Goal: Transaction & Acquisition: Purchase product/service

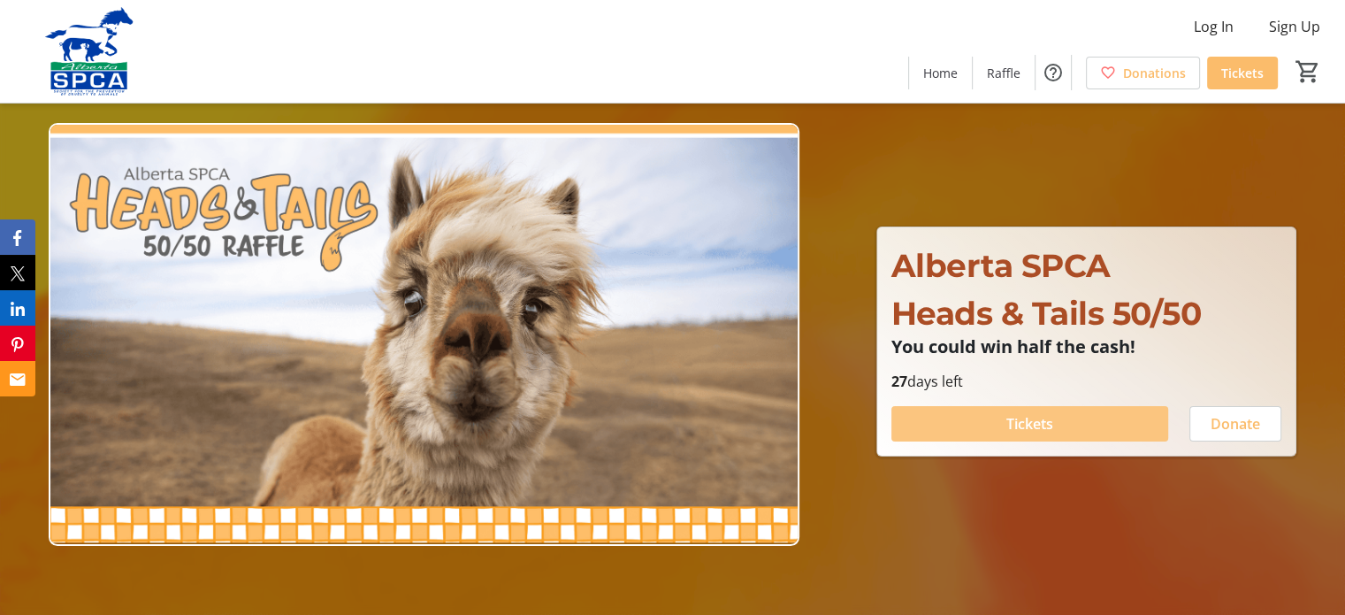
click at [1079, 419] on span at bounding box center [1030, 423] width 277 height 42
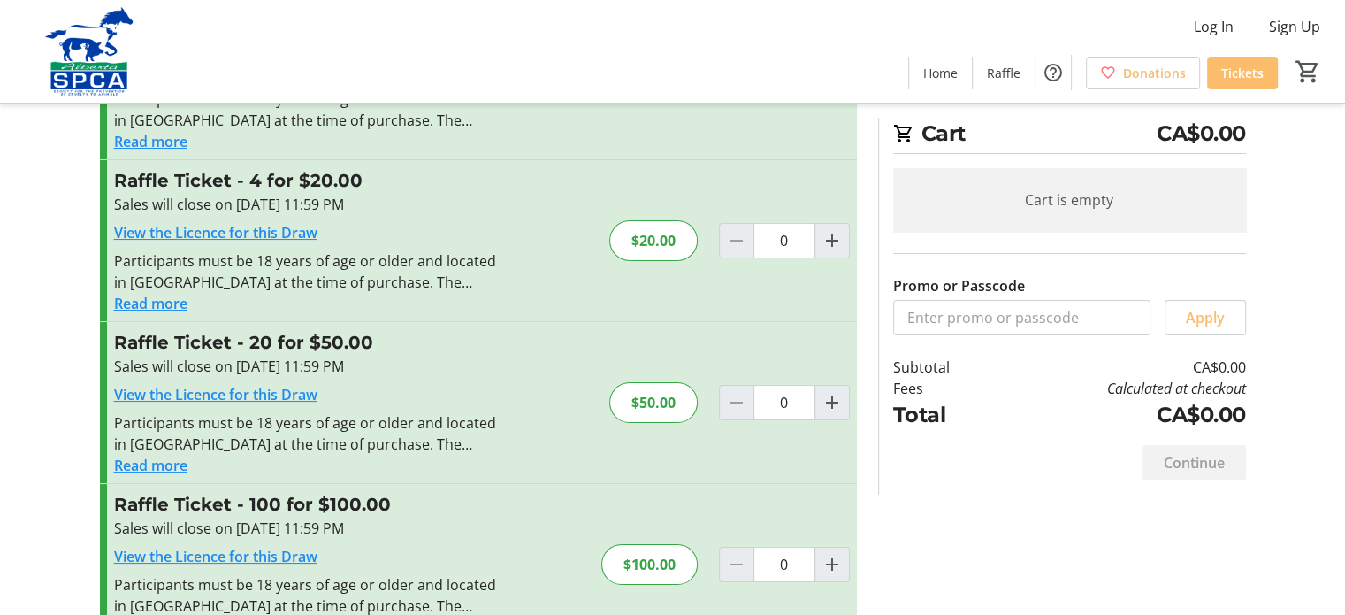
scroll to position [177, 0]
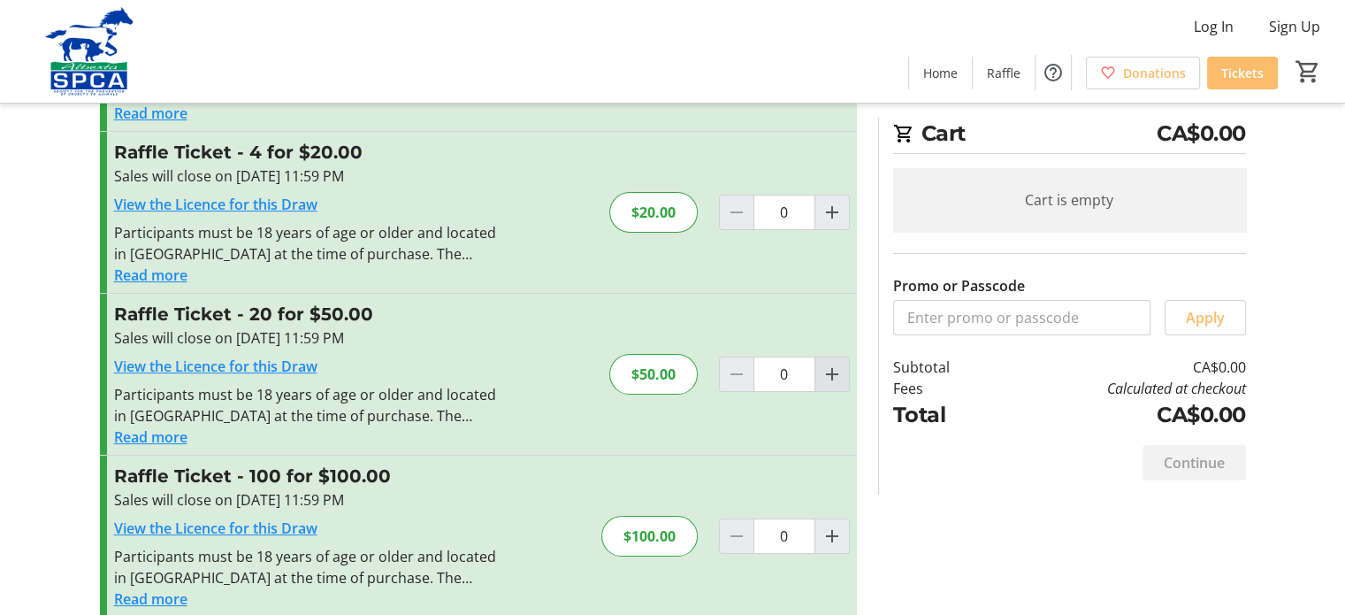
click at [831, 377] on mat-icon "Increment by one" at bounding box center [832, 374] width 21 height 21
type input "1"
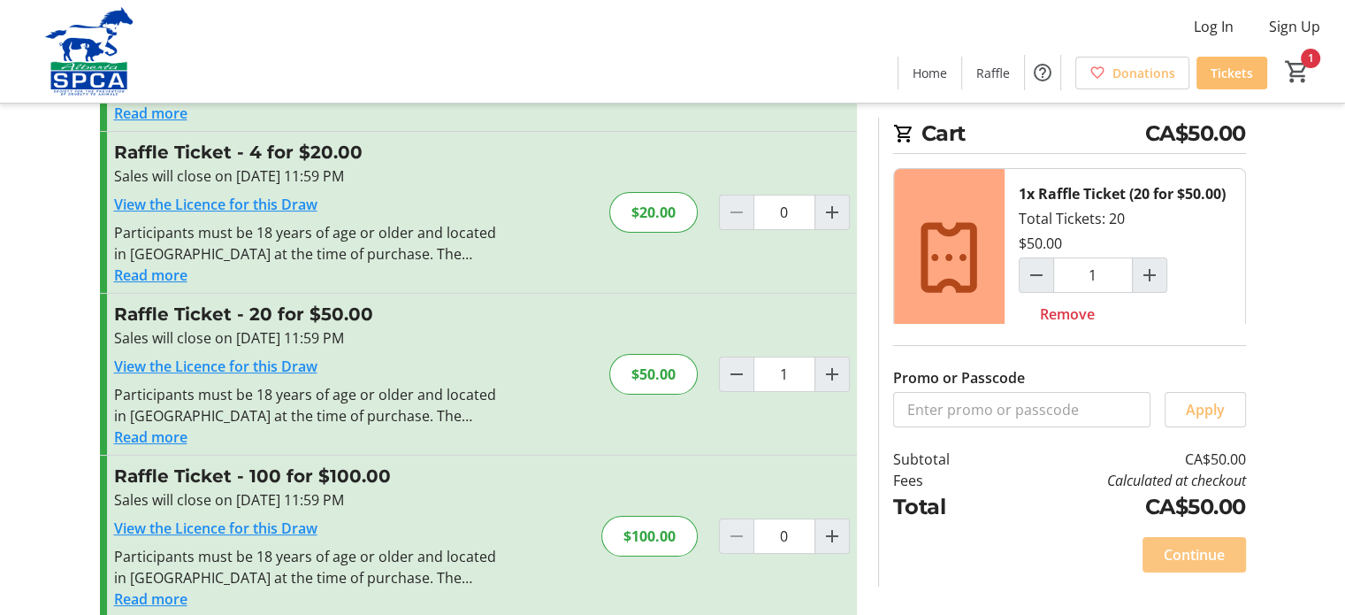
click at [1209, 547] on span "Continue" at bounding box center [1194, 554] width 61 height 21
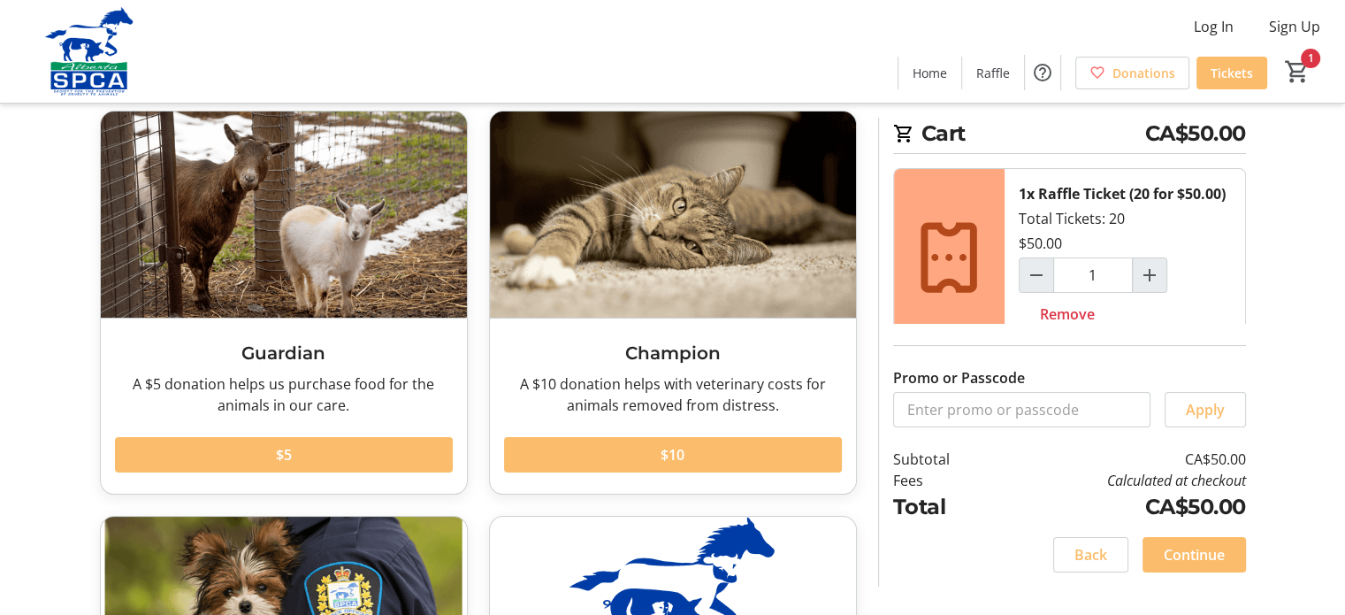
scroll to position [177, 0]
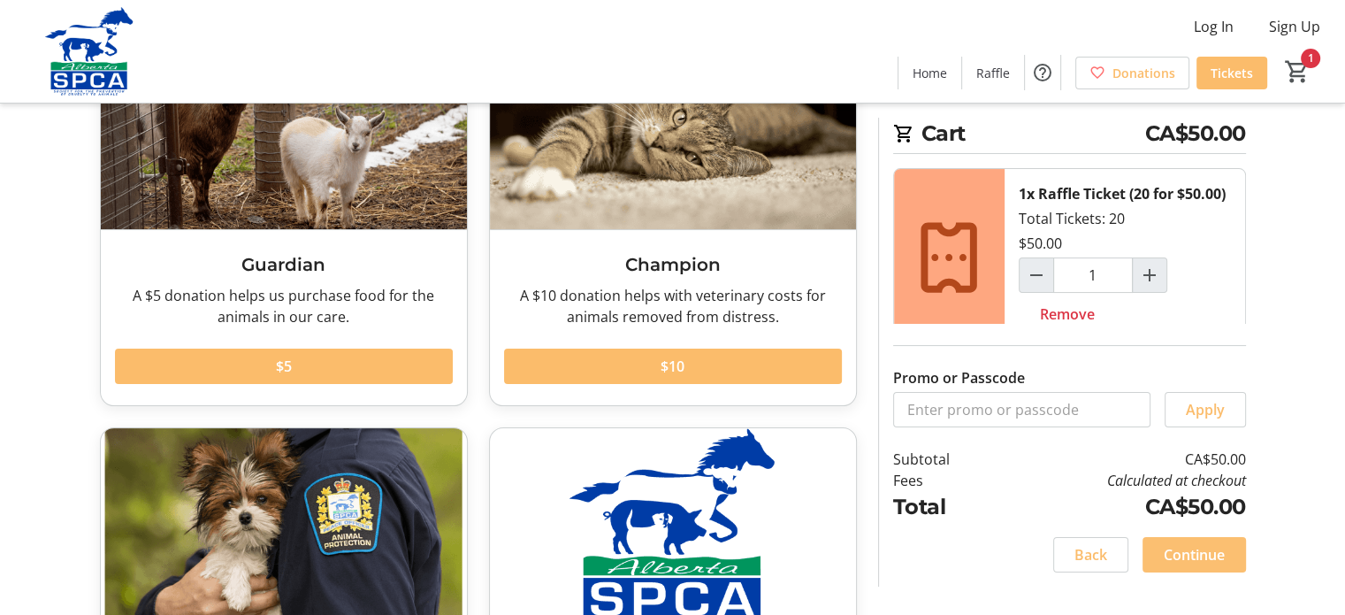
click at [1215, 551] on span "Continue" at bounding box center [1194, 554] width 61 height 21
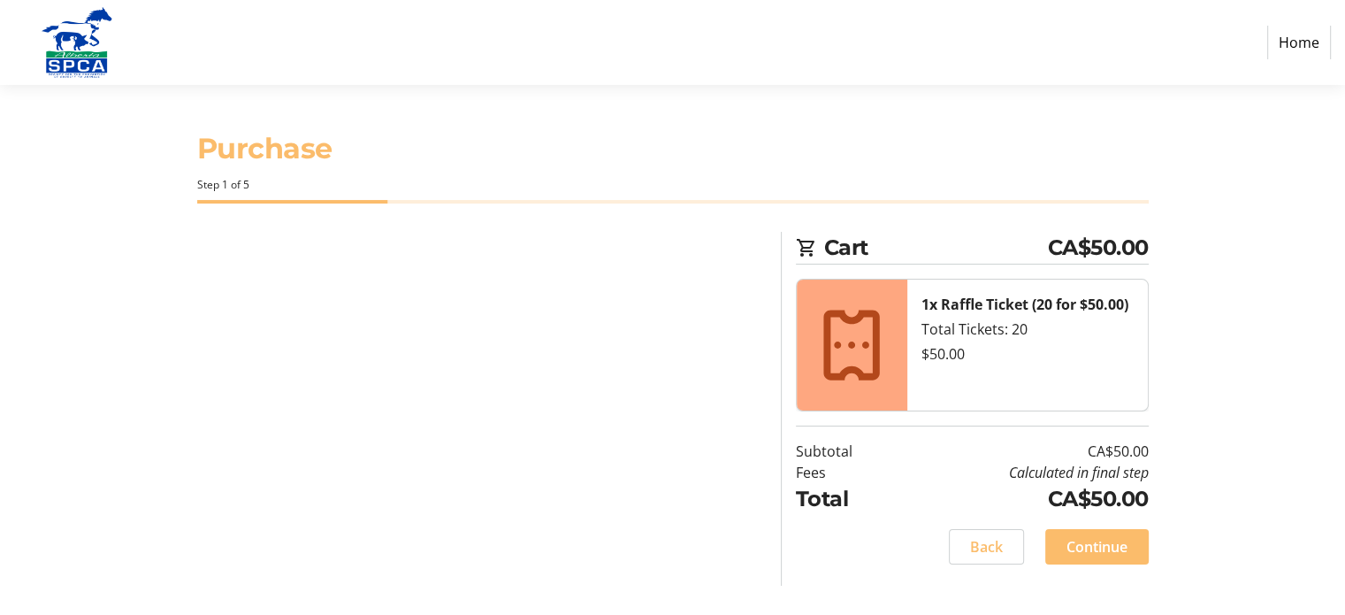
select select "CA"
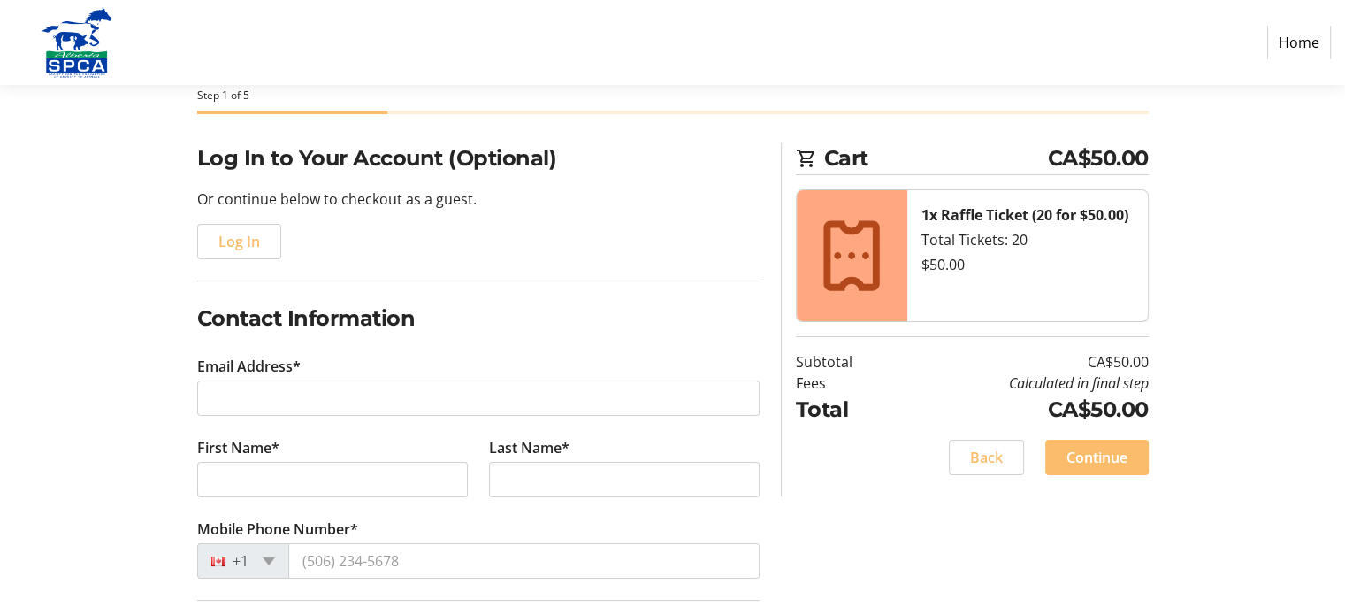
scroll to position [177, 0]
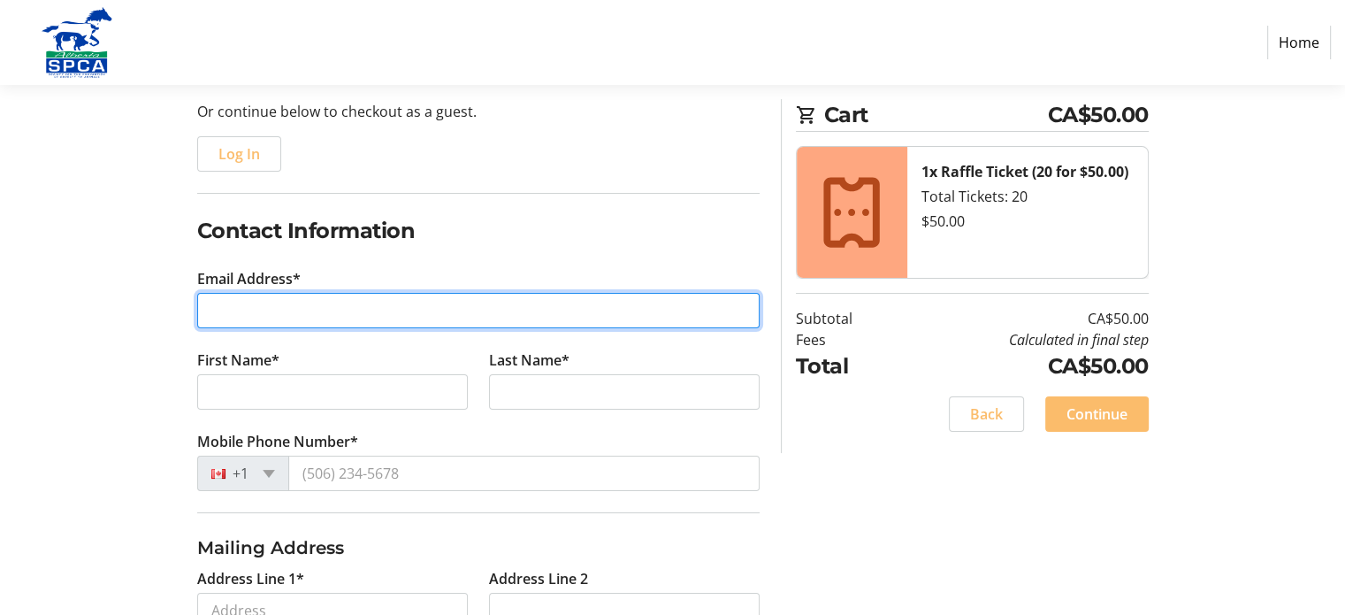
click at [341, 318] on input "Email Address*" at bounding box center [478, 310] width 563 height 35
type input "[PERSON_NAME][EMAIL_ADDRESS][PERSON_NAME][DOMAIN_NAME]"
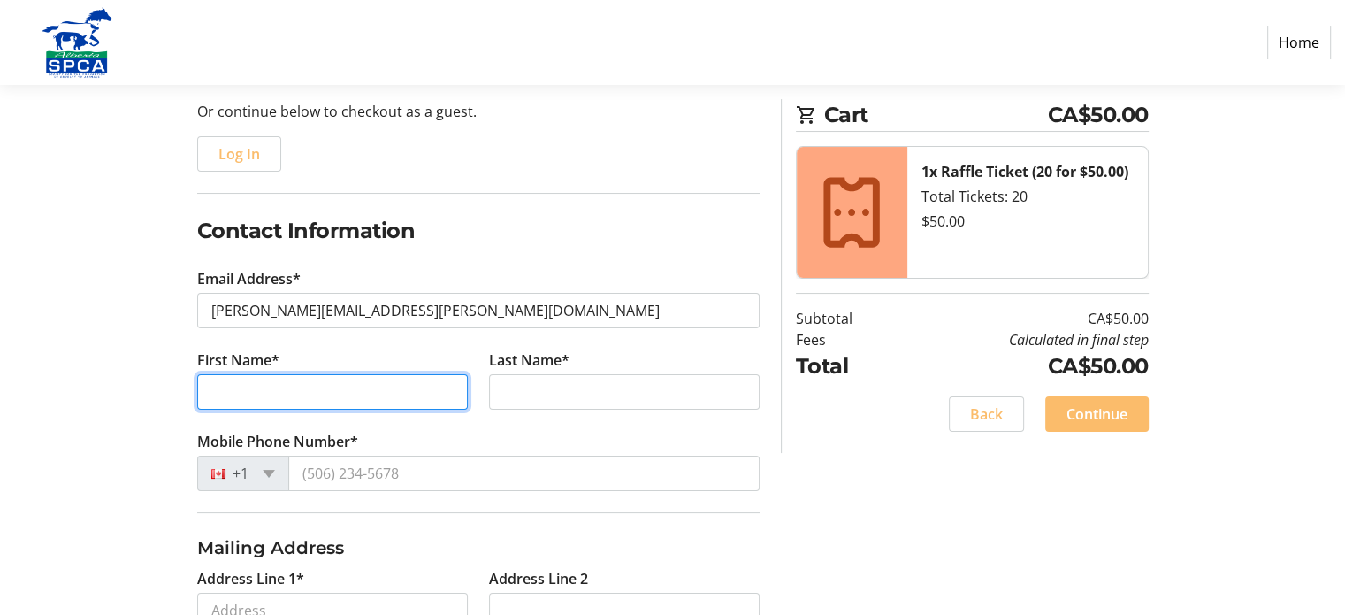
type input "[PERSON_NAME]"
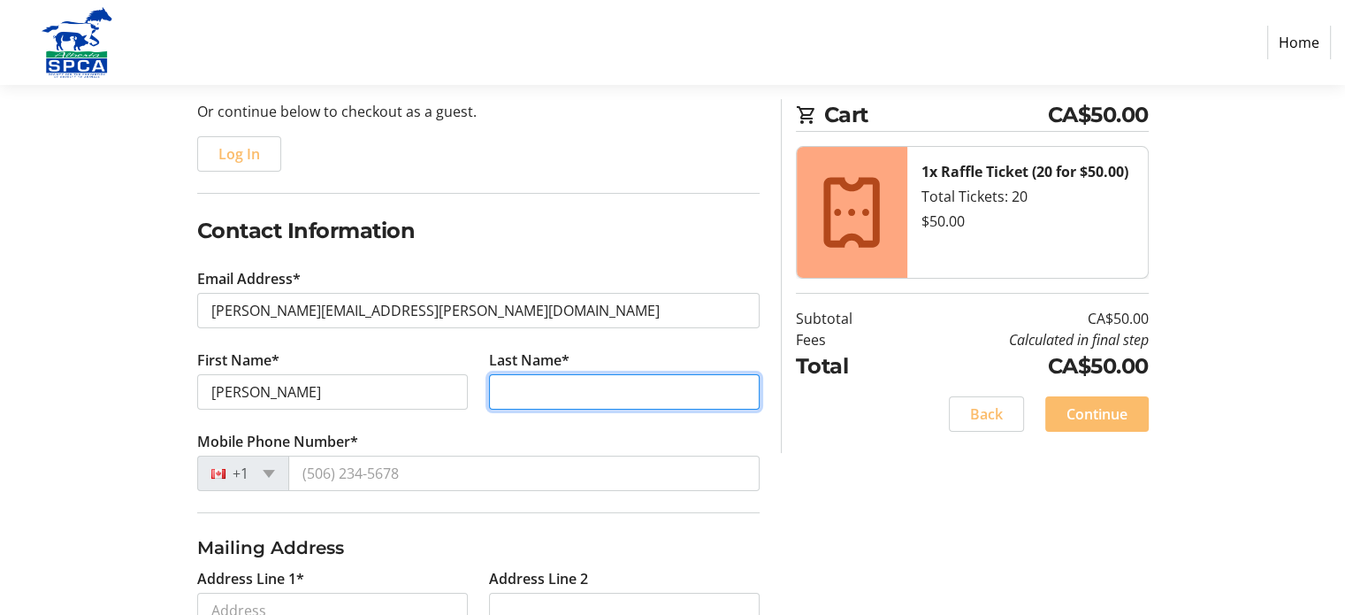
type input "[GEOGRAPHIC_DATA]"
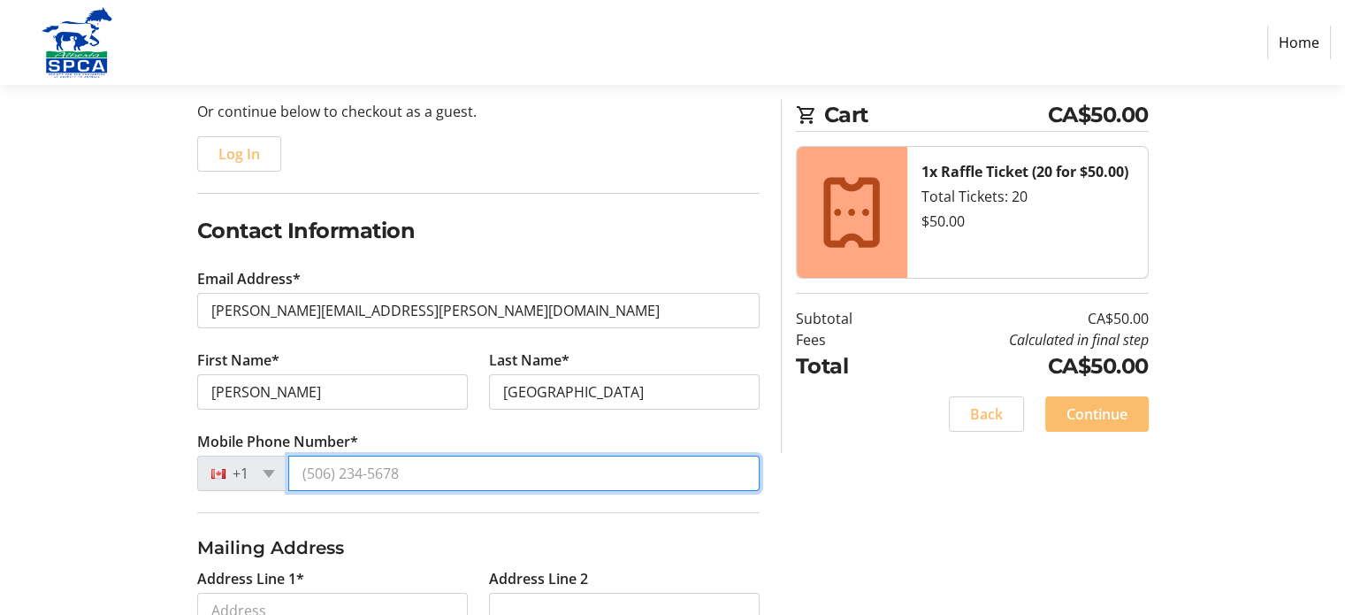
type input "[PHONE_NUMBER]"
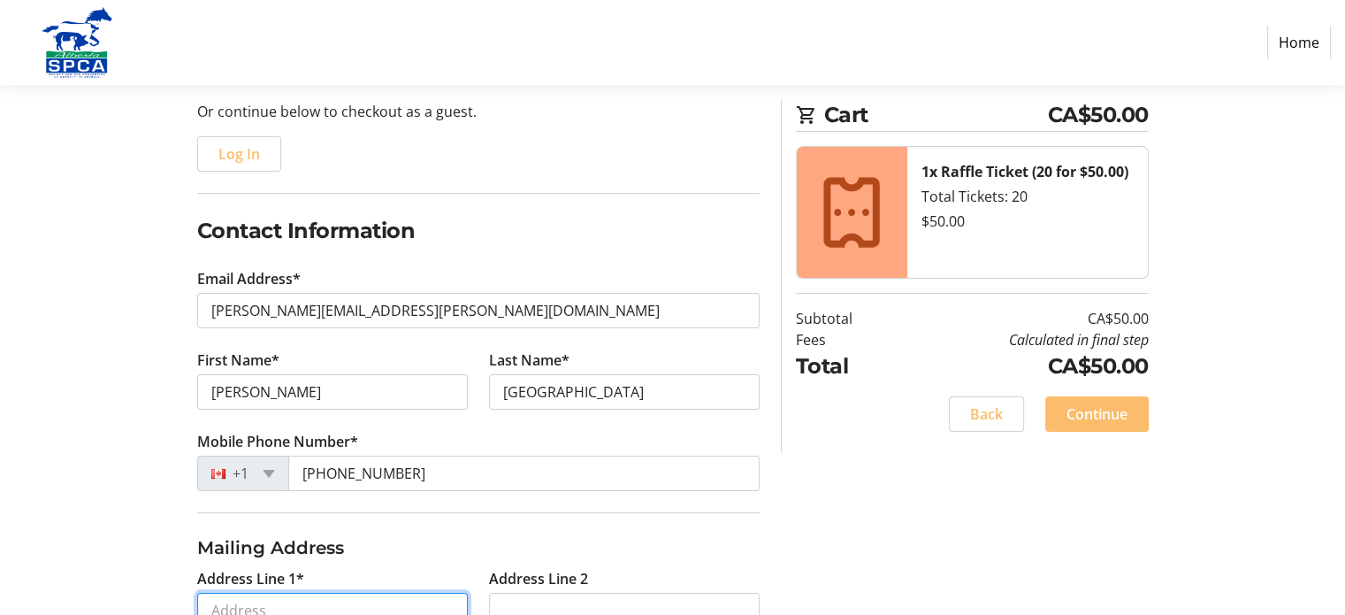
type input "[STREET_ADDRESS]"
type input "[GEOGRAPHIC_DATA]"
select select "AB"
type input "T2X3G5"
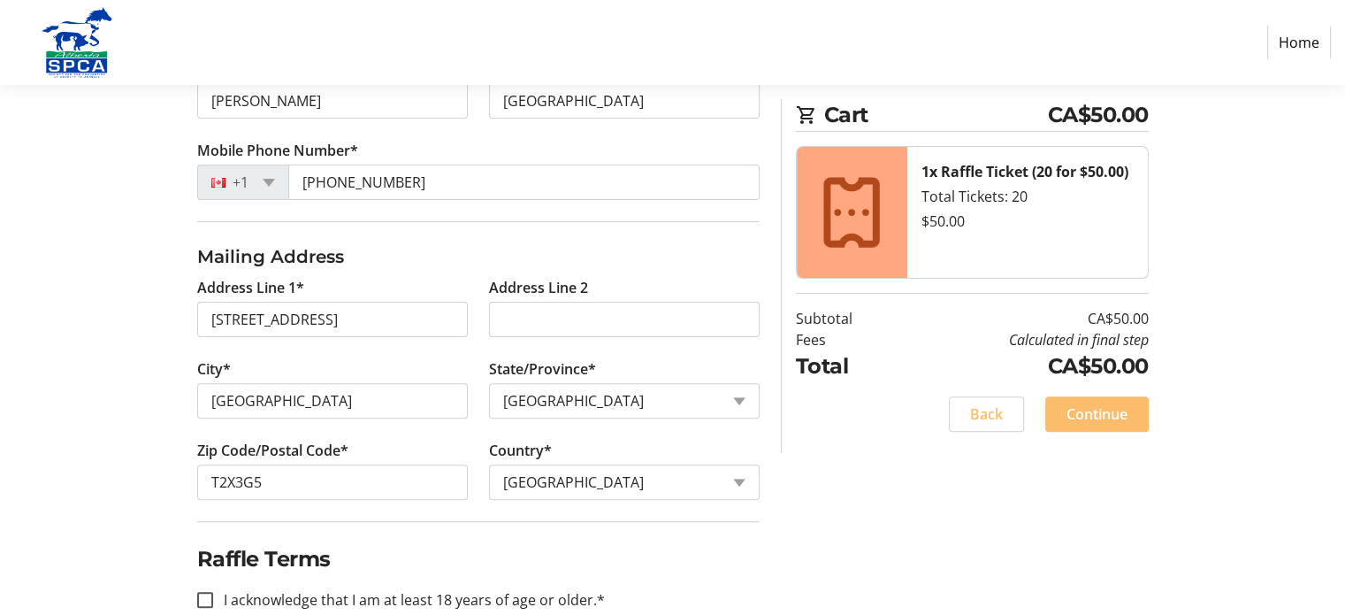
scroll to position [502, 0]
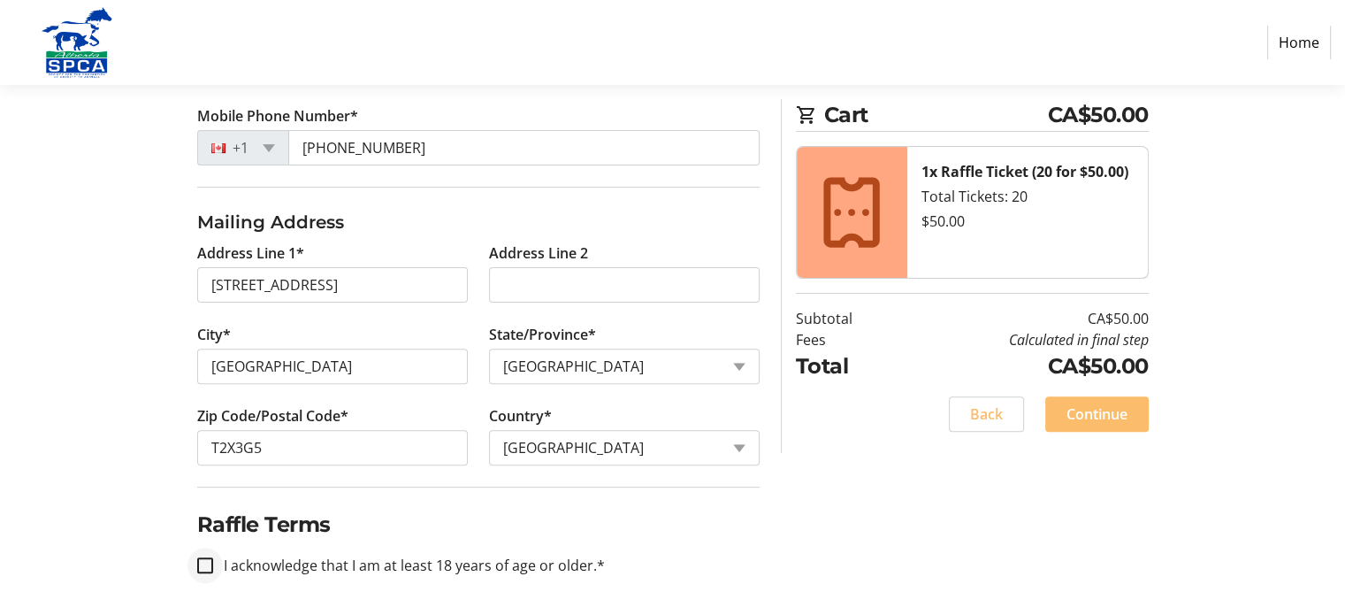
click at [201, 551] on div at bounding box center [205, 565] width 42 height 42
checkbox input "true"
click at [1121, 410] on span "Continue" at bounding box center [1097, 413] width 61 height 21
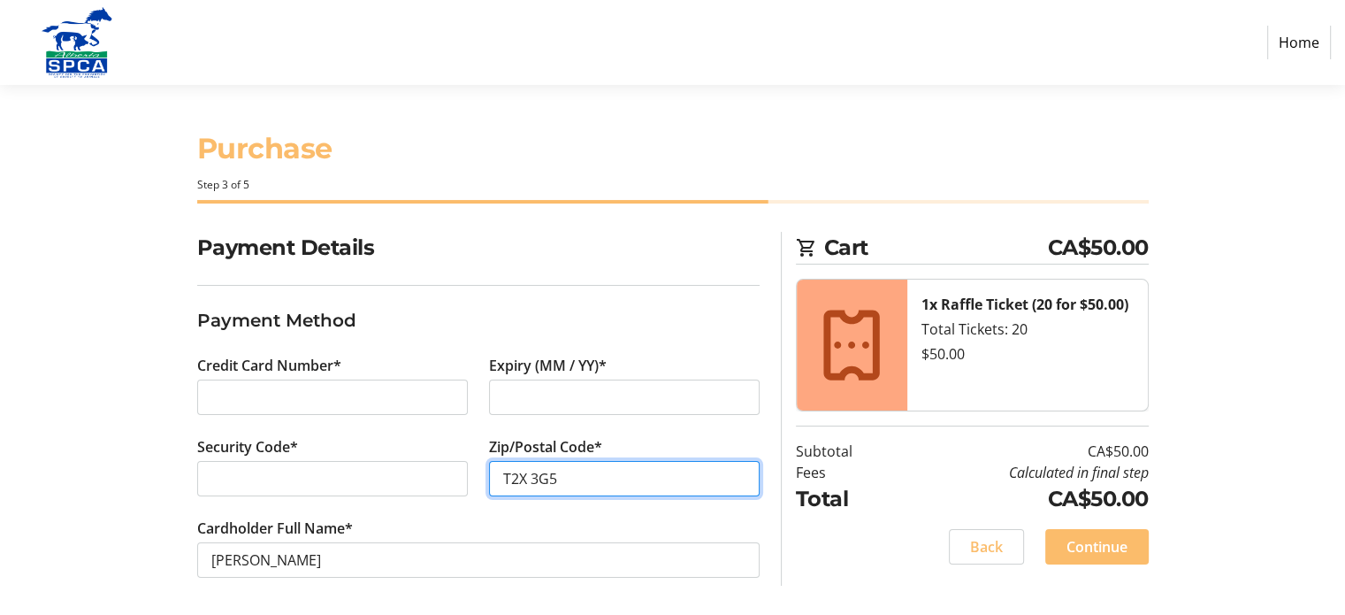
scroll to position [4, 0]
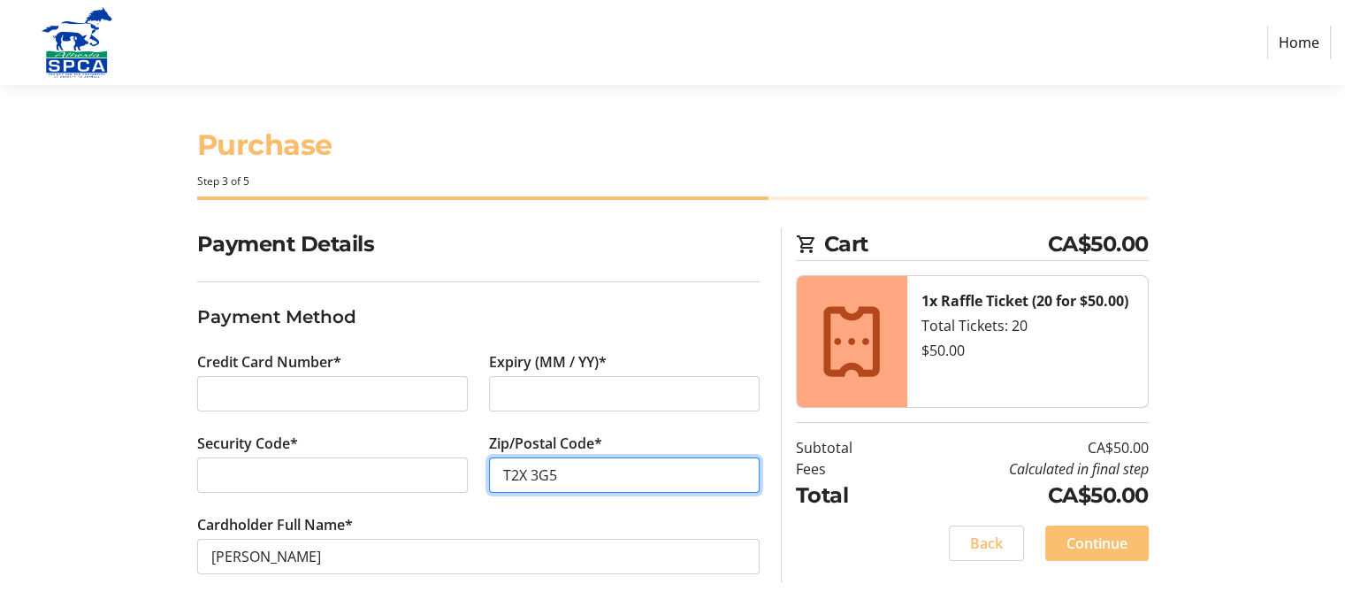
type input "T2X 3G5"
click at [1082, 539] on span "Continue" at bounding box center [1097, 542] width 61 height 21
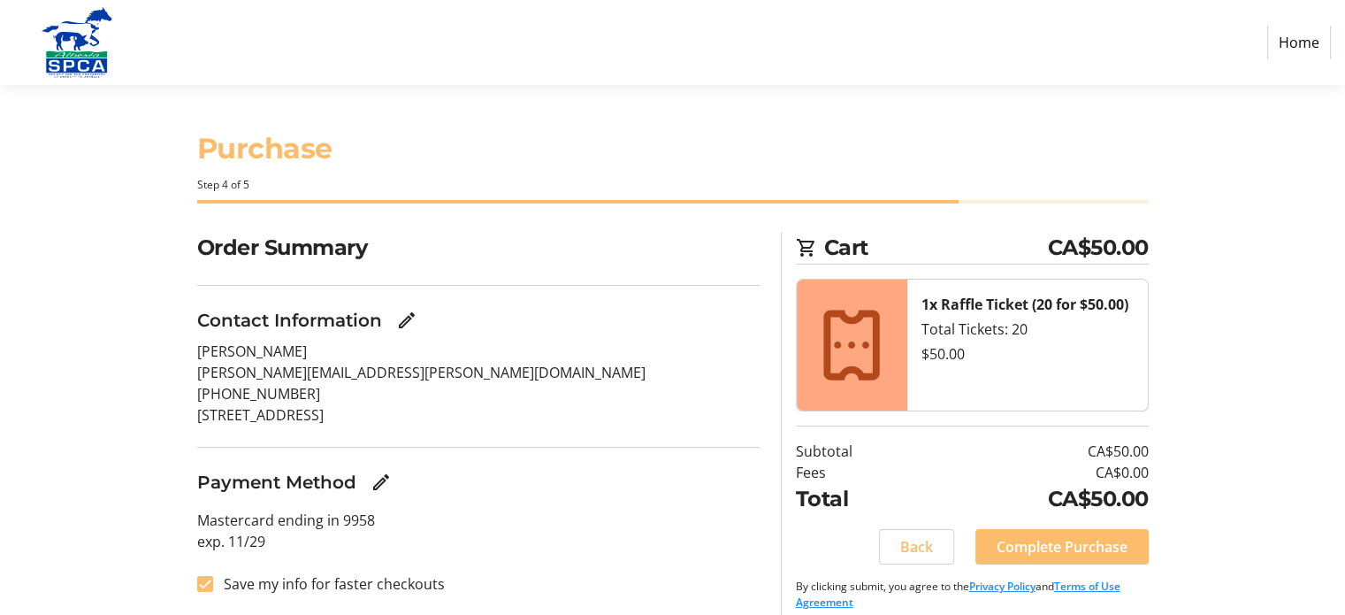
scroll to position [16, 0]
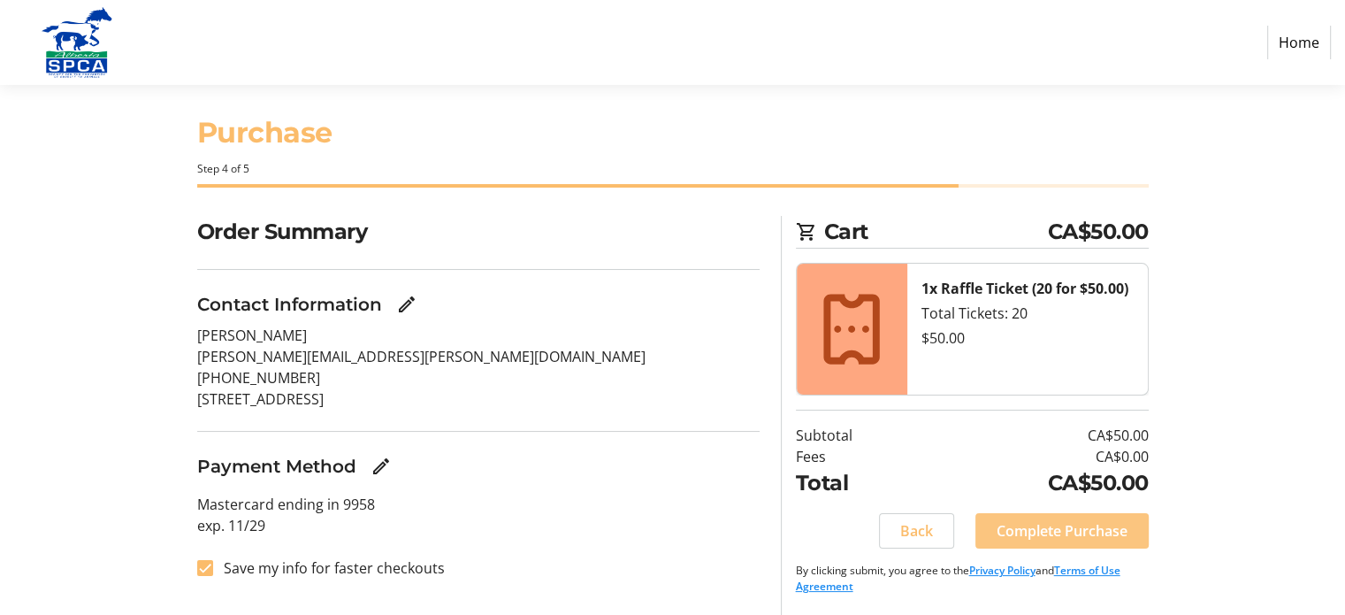
click at [1083, 526] on span "Complete Purchase" at bounding box center [1062, 530] width 131 height 21
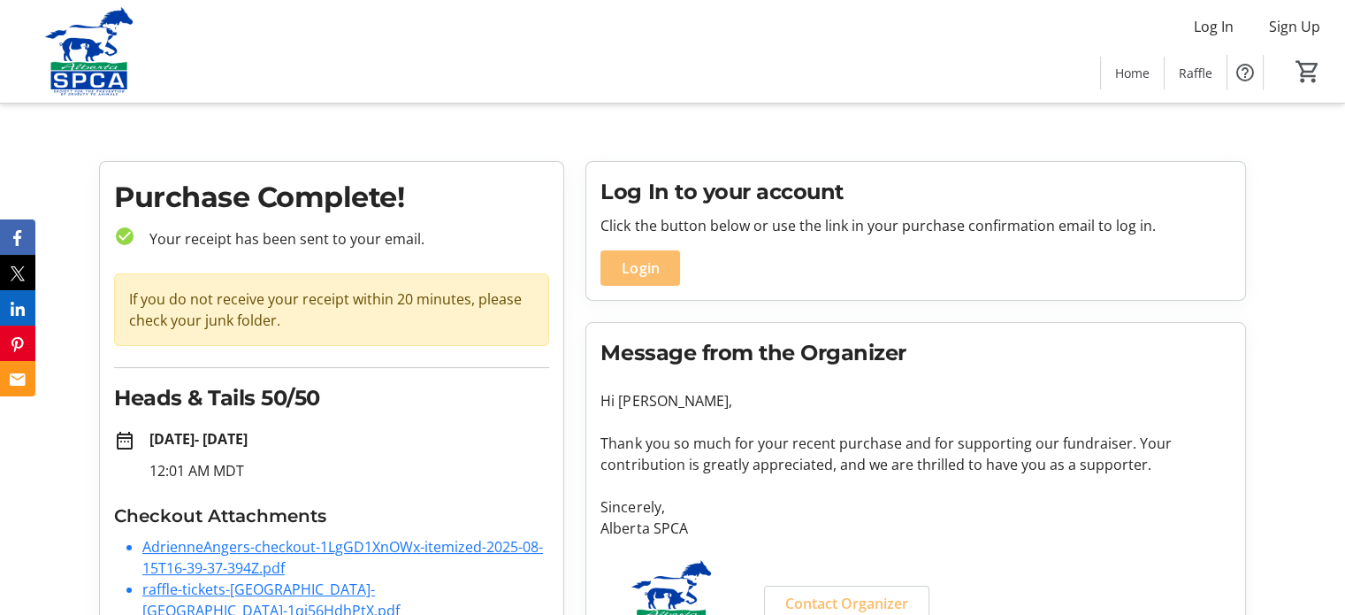
scroll to position [60, 0]
